Goal: Register for event/course

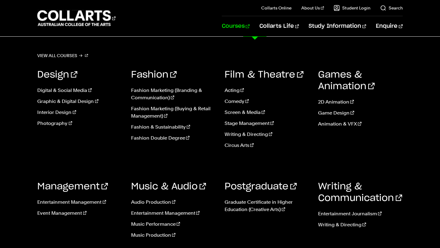
click at [200, 55] on div "View all courses Design Digital & Social Media Graphic & Digital Design Interio…" at bounding box center [220, 154] width 440 height 235
click at [250, 27] on link "Courses" at bounding box center [236, 26] width 28 height 20
click at [295, 48] on div "View all courses Design Digital & Social Media Graphic & Digital Design Interio…" at bounding box center [220, 154] width 440 height 235
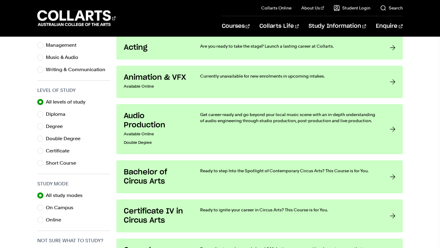
scroll to position [266, 0]
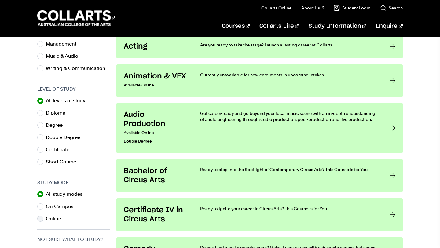
click at [44, 219] on div "Online" at bounding box center [73, 218] width 73 height 9
click at [38, 217] on div "Online" at bounding box center [73, 218] width 73 height 9
click at [39, 217] on input "Online" at bounding box center [40, 219] width 6 height 6
radio input "true"
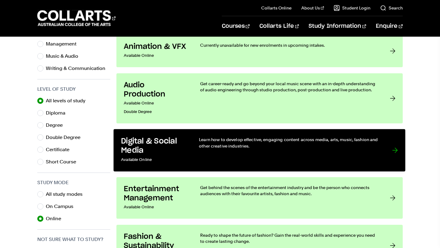
click at [177, 148] on h3 "Digital & Social Media" at bounding box center [153, 146] width 65 height 19
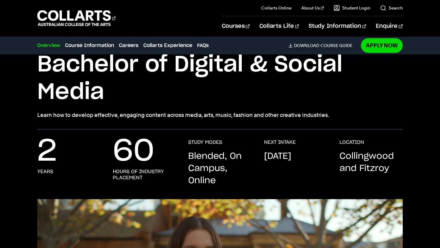
scroll to position [46, 0]
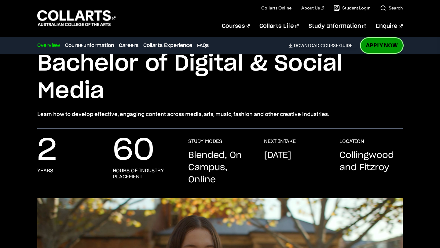
click at [380, 44] on link "Apply Now" at bounding box center [382, 45] width 42 height 14
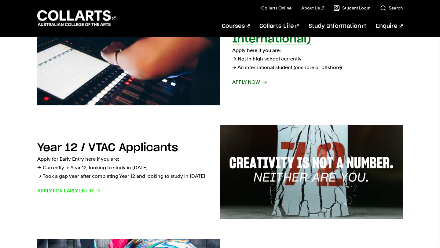
scroll to position [138, 0]
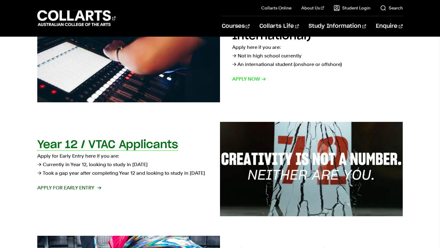
click at [90, 188] on span "Apply for Early Entry" at bounding box center [68, 188] width 63 height 9
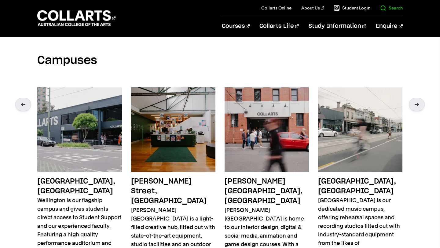
scroll to position [1068, 0]
